Goal: Browse casually

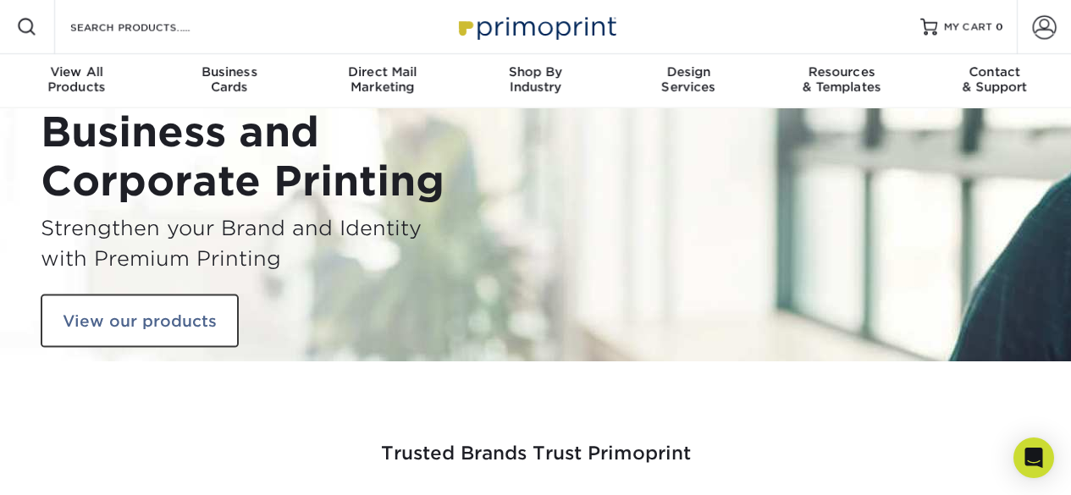
click at [521, 24] on img at bounding box center [535, 26] width 169 height 36
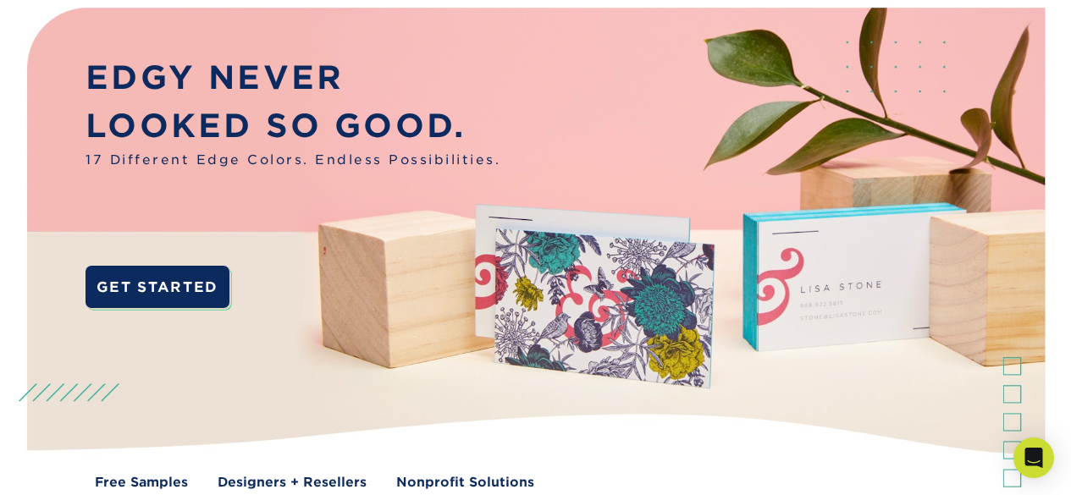
scroll to position [225, 0]
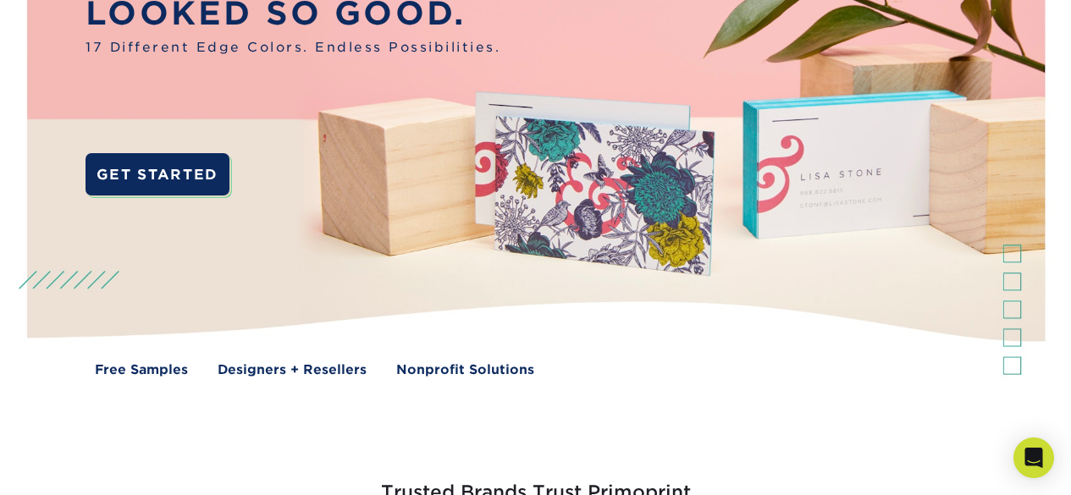
click at [1010, 262] on img at bounding box center [535, 148] width 1060 height 530
drag, startPoint x: 1009, startPoint y: 284, endPoint x: 1011, endPoint y: 311, distance: 28.0
click at [1009, 284] on img at bounding box center [535, 148] width 1060 height 530
click at [1014, 320] on img at bounding box center [535, 148] width 1060 height 530
click at [1014, 363] on div "Free Samples Designers + Resellers Nonprofit Solutions" at bounding box center [535, 370] width 1096 height 19
